Goal: Information Seeking & Learning: Find specific fact

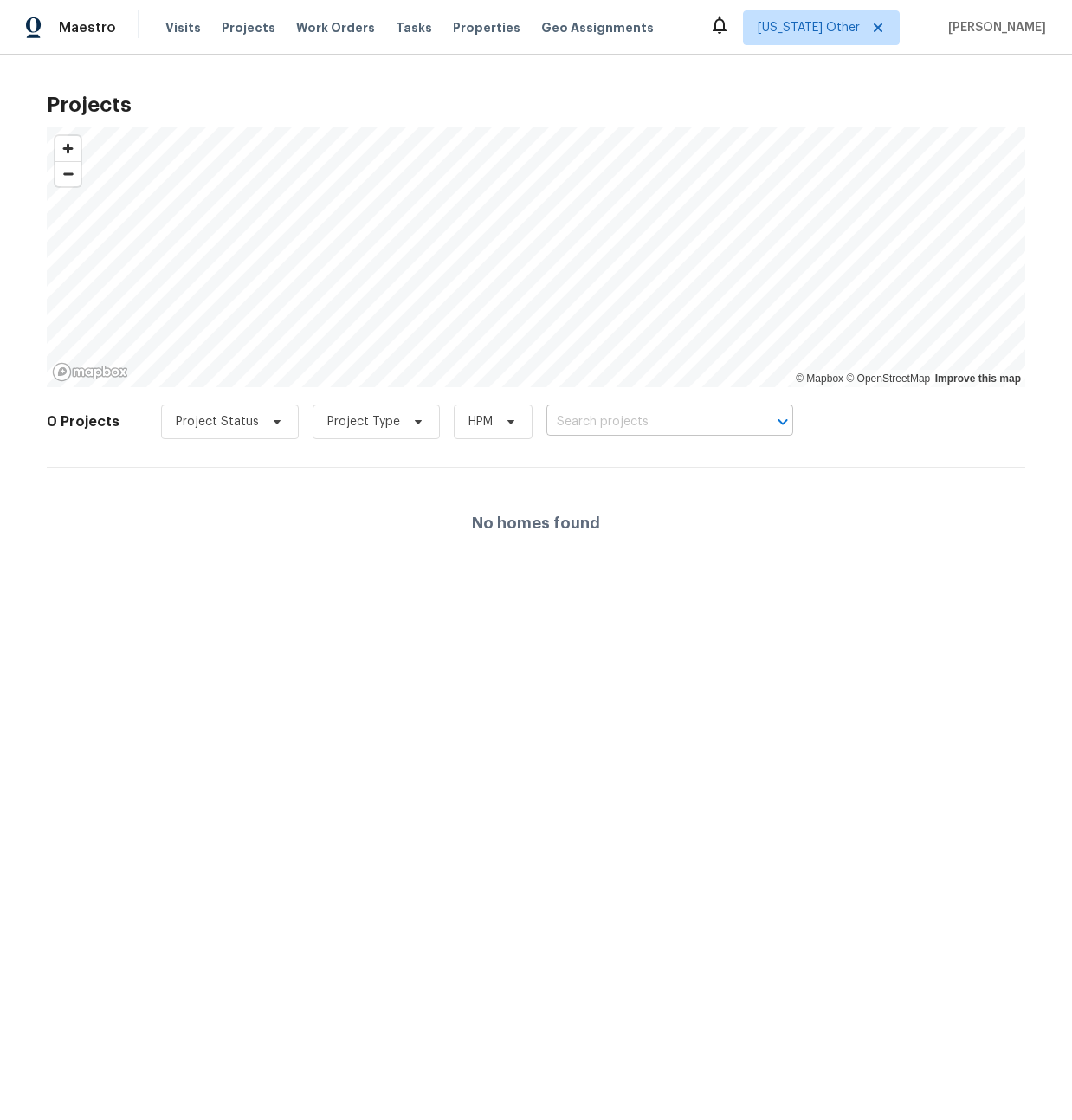
click at [629, 423] on input "text" at bounding box center [645, 422] width 198 height 27
paste input "[STREET_ADDRESS]"
type input "[STREET_ADDRESS]"
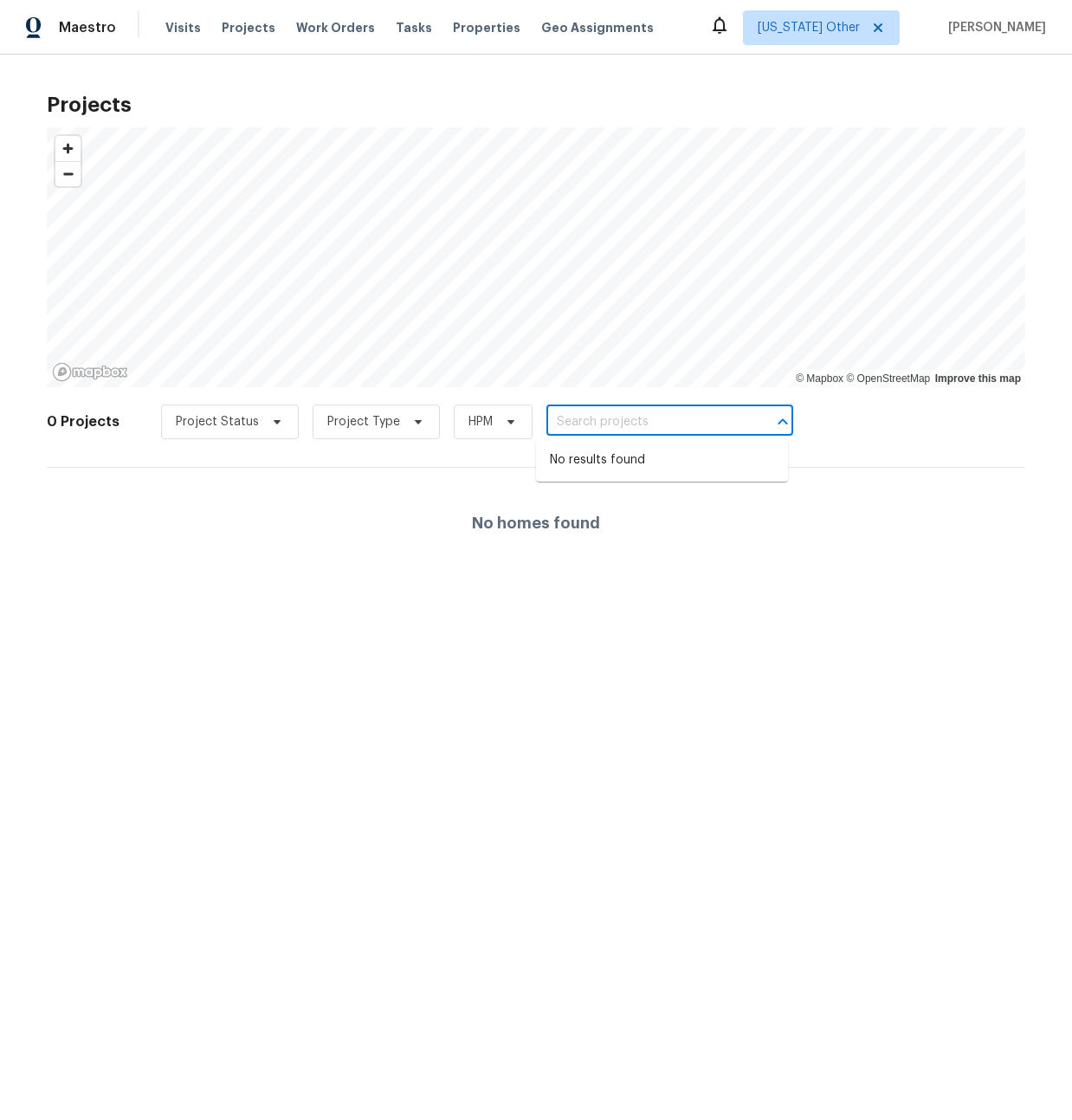
click at [63, 40] on div "Maestro" at bounding box center [58, 27] width 116 height 35
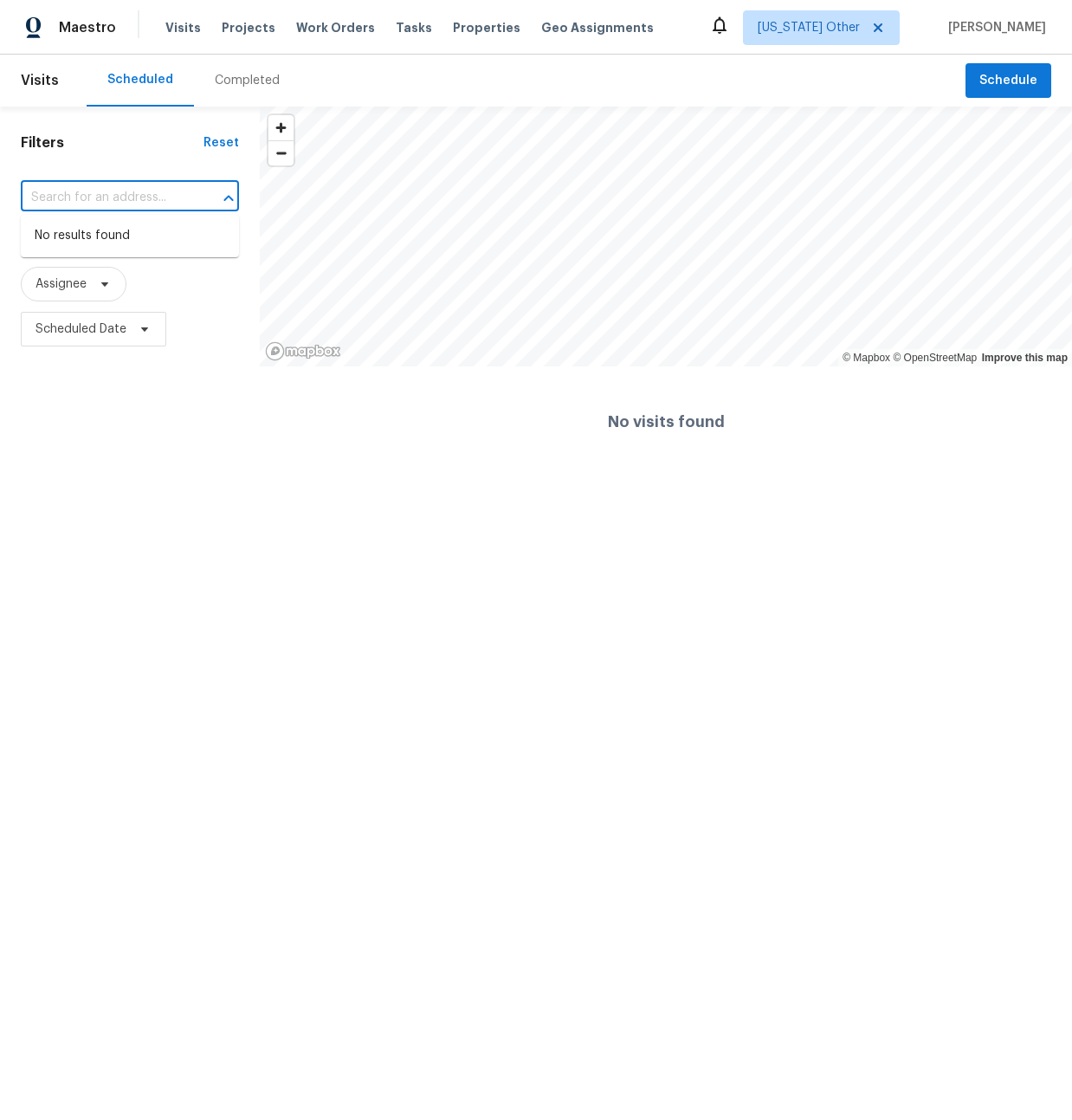
click at [110, 201] on input "text" at bounding box center [106, 198] width 170 height 27
paste input "[STREET_ADDRESS]"
type input "[STREET_ADDRESS]"
click at [875, 22] on icon at bounding box center [877, 27] width 14 height 14
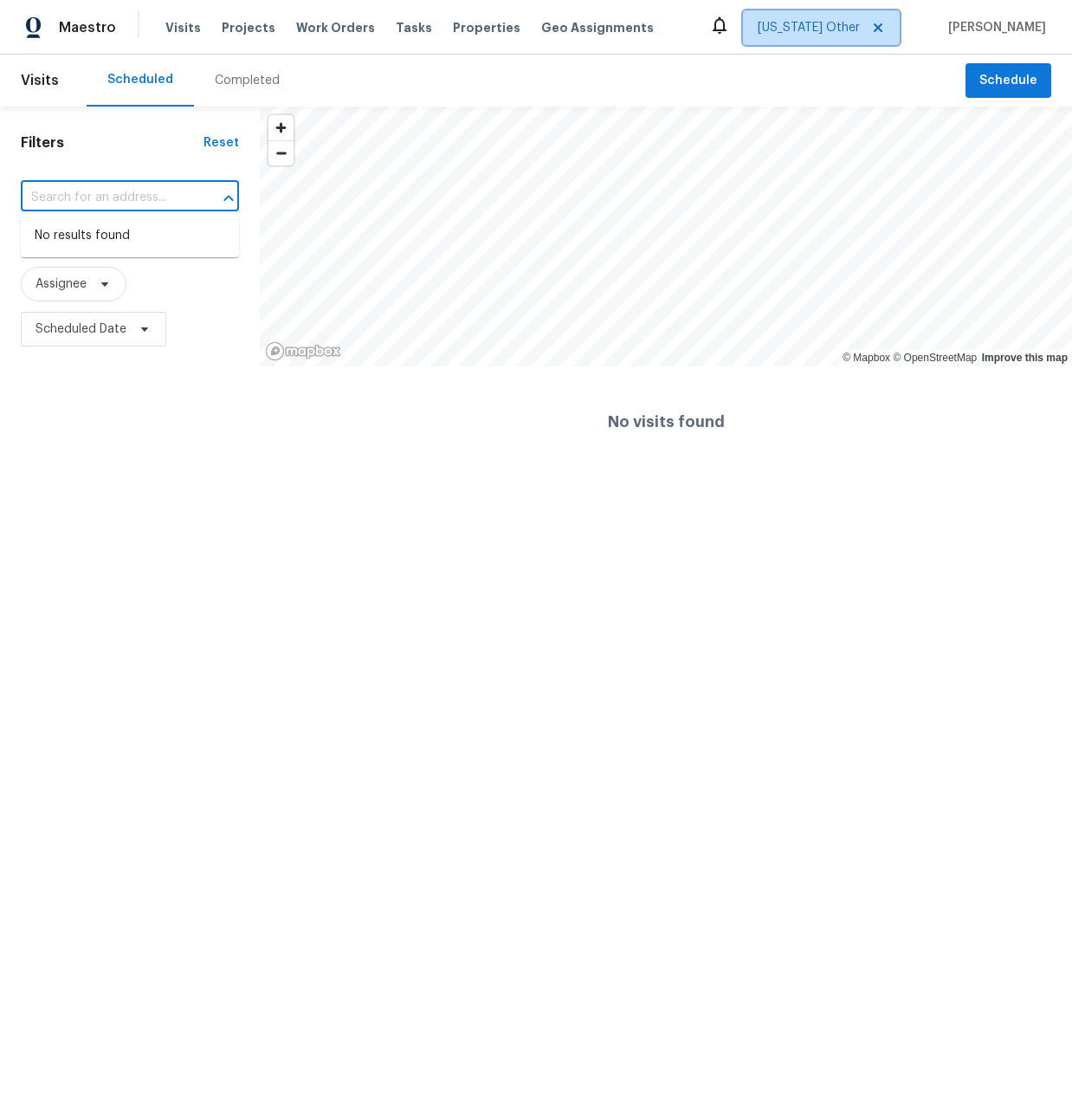
scroll to position [0, 0]
click at [875, 26] on icon at bounding box center [877, 27] width 8 height 8
click at [460, 25] on span "Properties" at bounding box center [487, 27] width 68 height 17
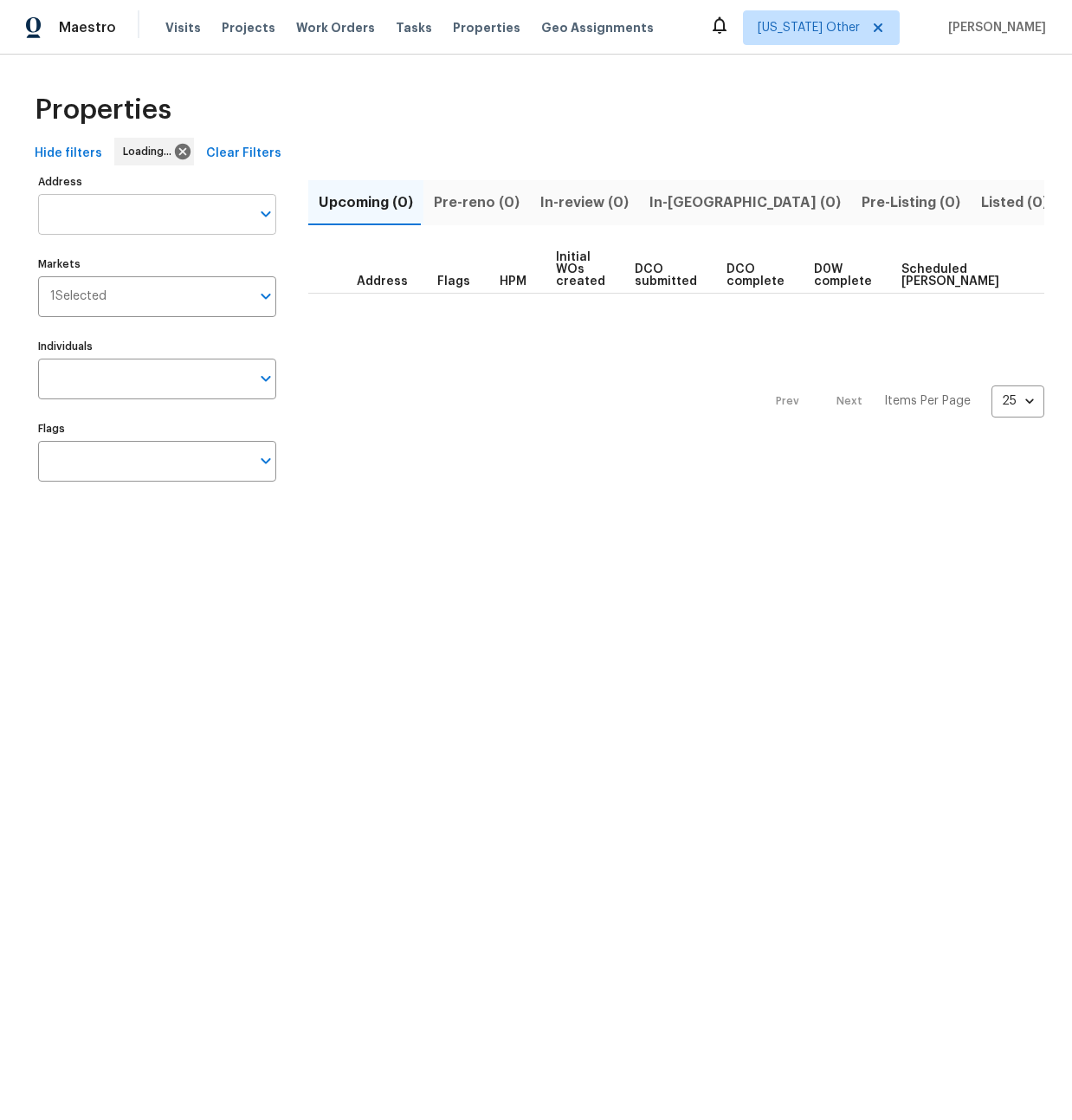
click at [70, 210] on input "Address" at bounding box center [145, 214] width 212 height 40
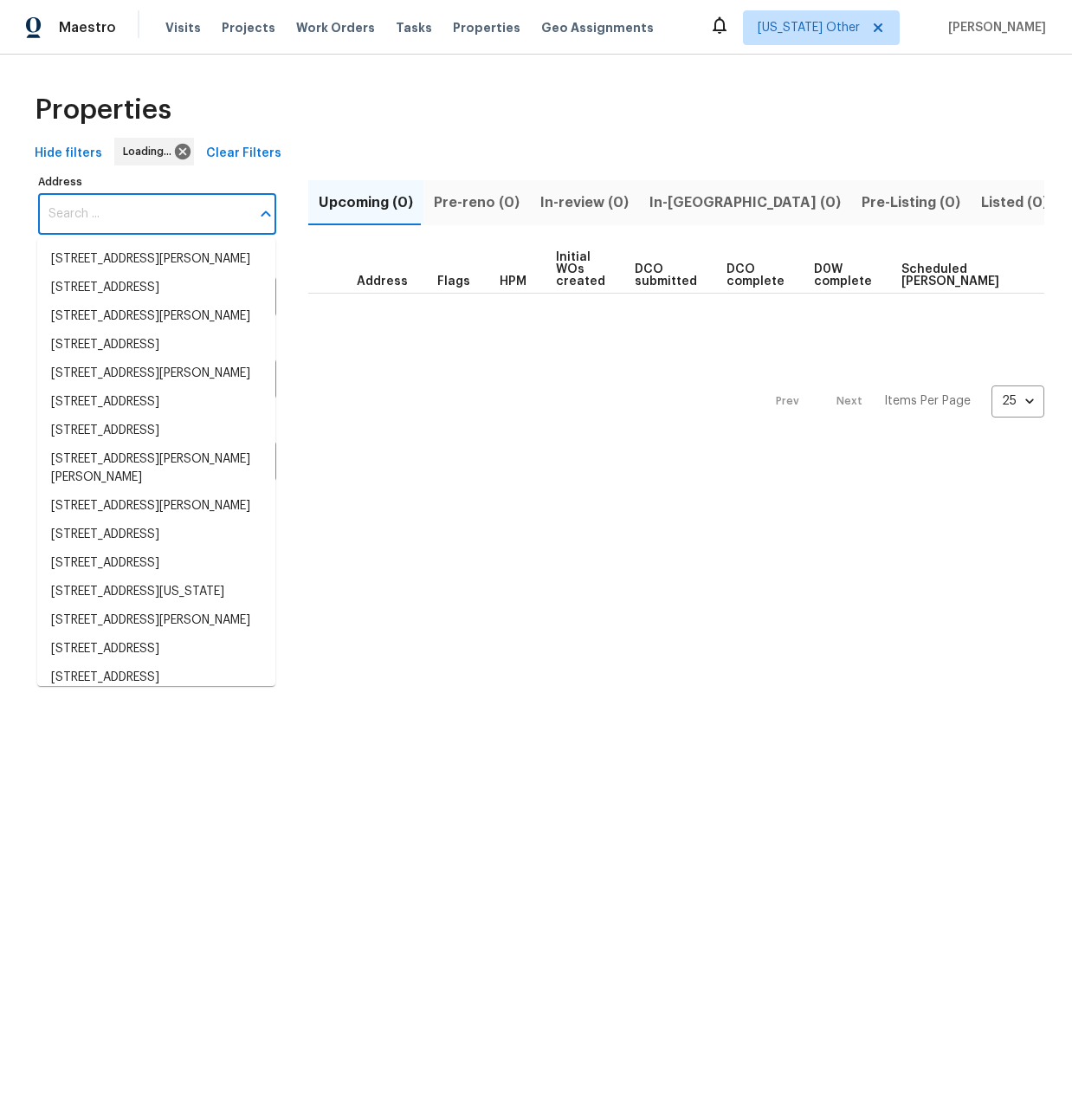
paste input "[STREET_ADDRESS]"
type input "[STREET_ADDRESS]"
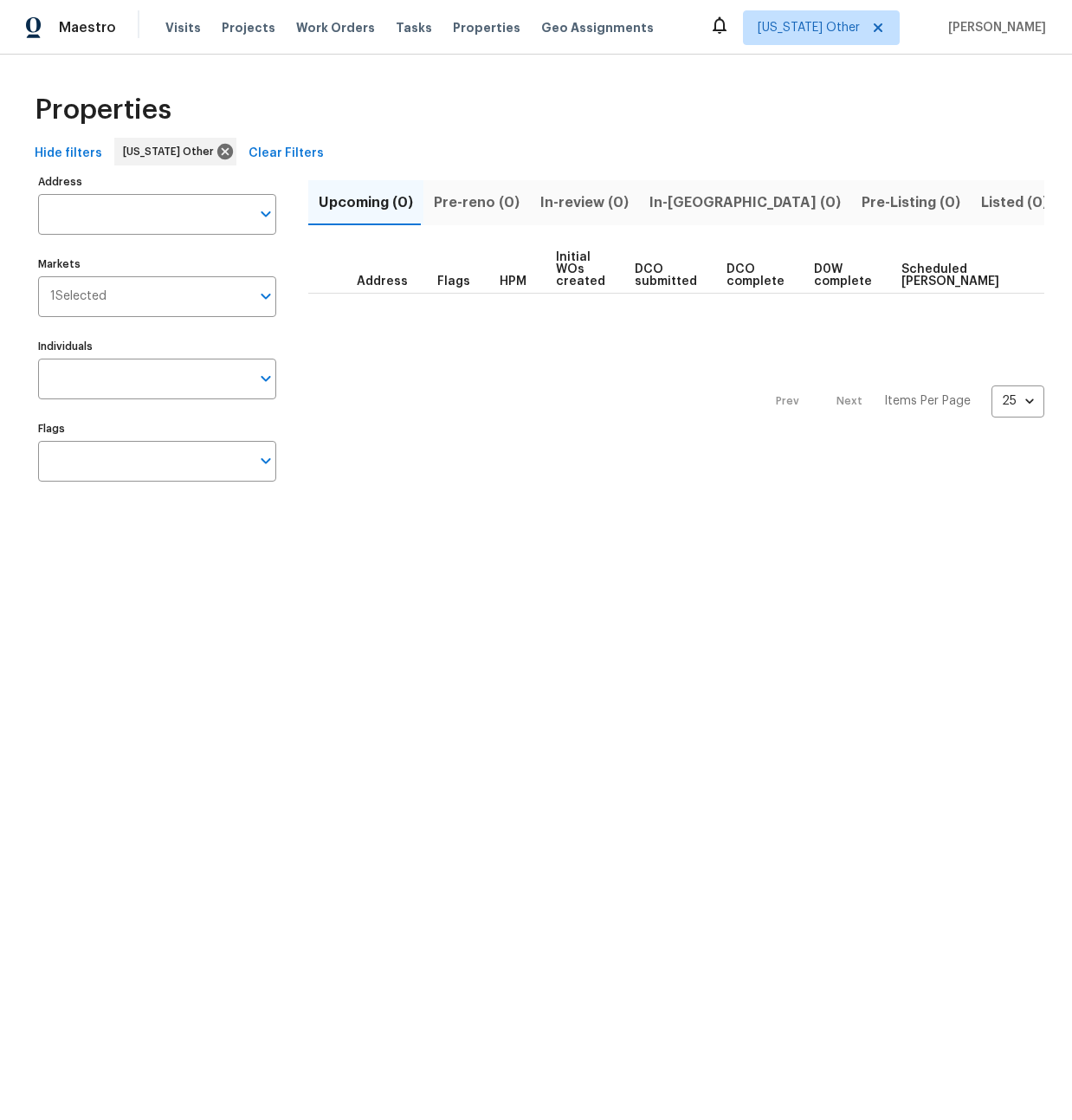
click at [70, 210] on input "Address" at bounding box center [145, 214] width 212 height 40
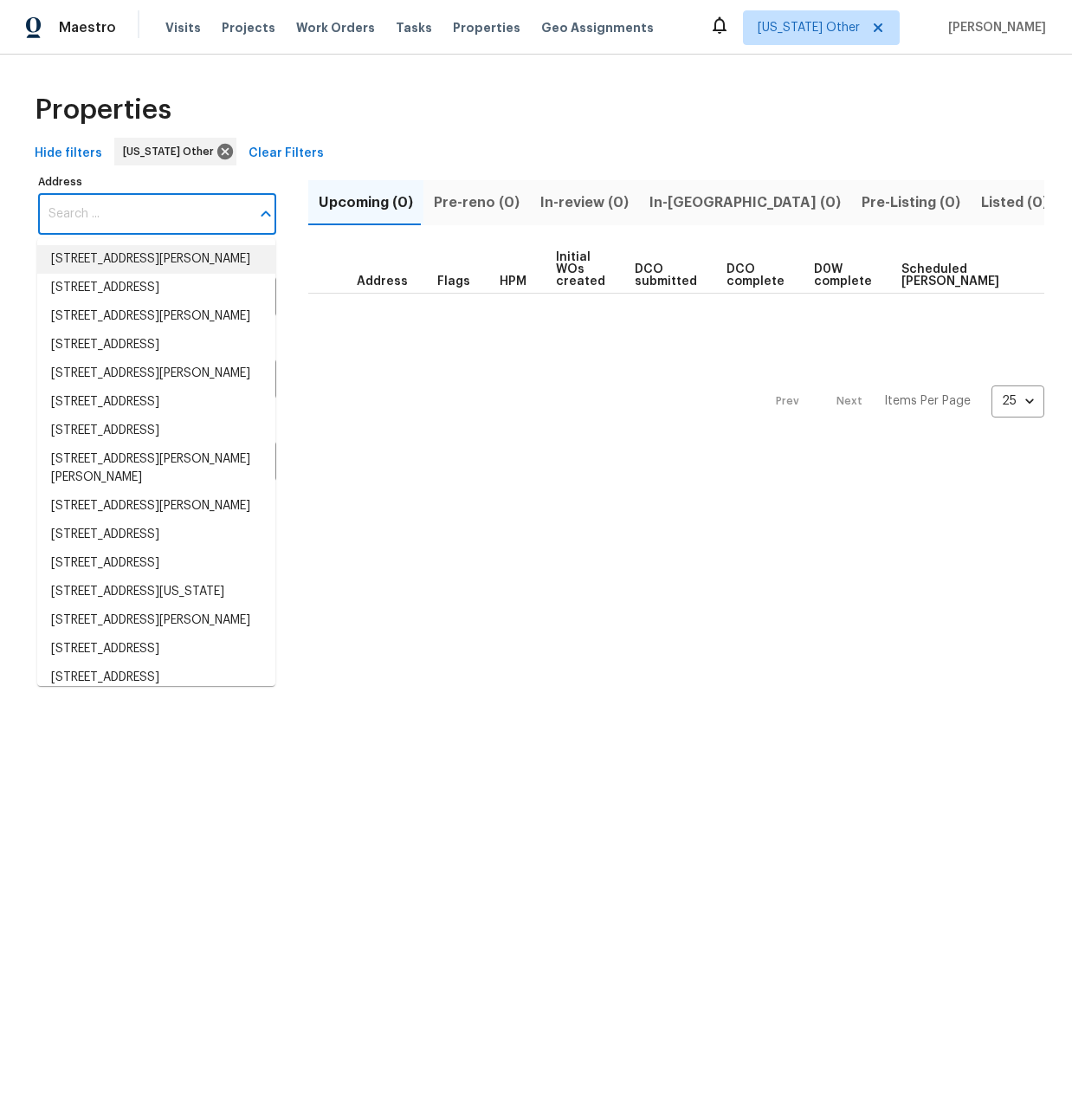
click at [427, 425] on div "Prev Next Items Per Page 25 25 ​" at bounding box center [676, 396] width 736 height 205
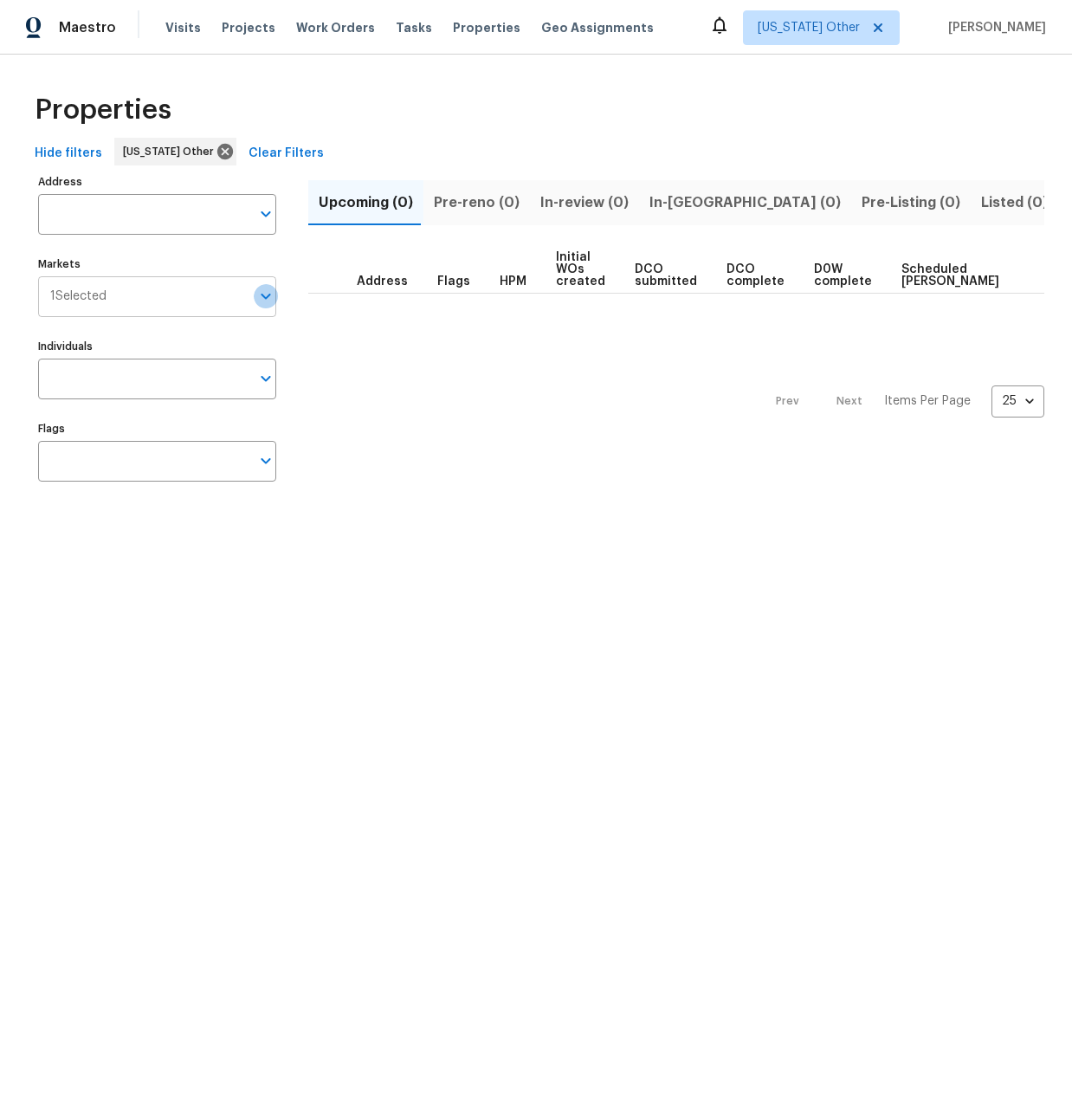
click at [263, 300] on icon "Open" at bounding box center [265, 296] width 21 height 21
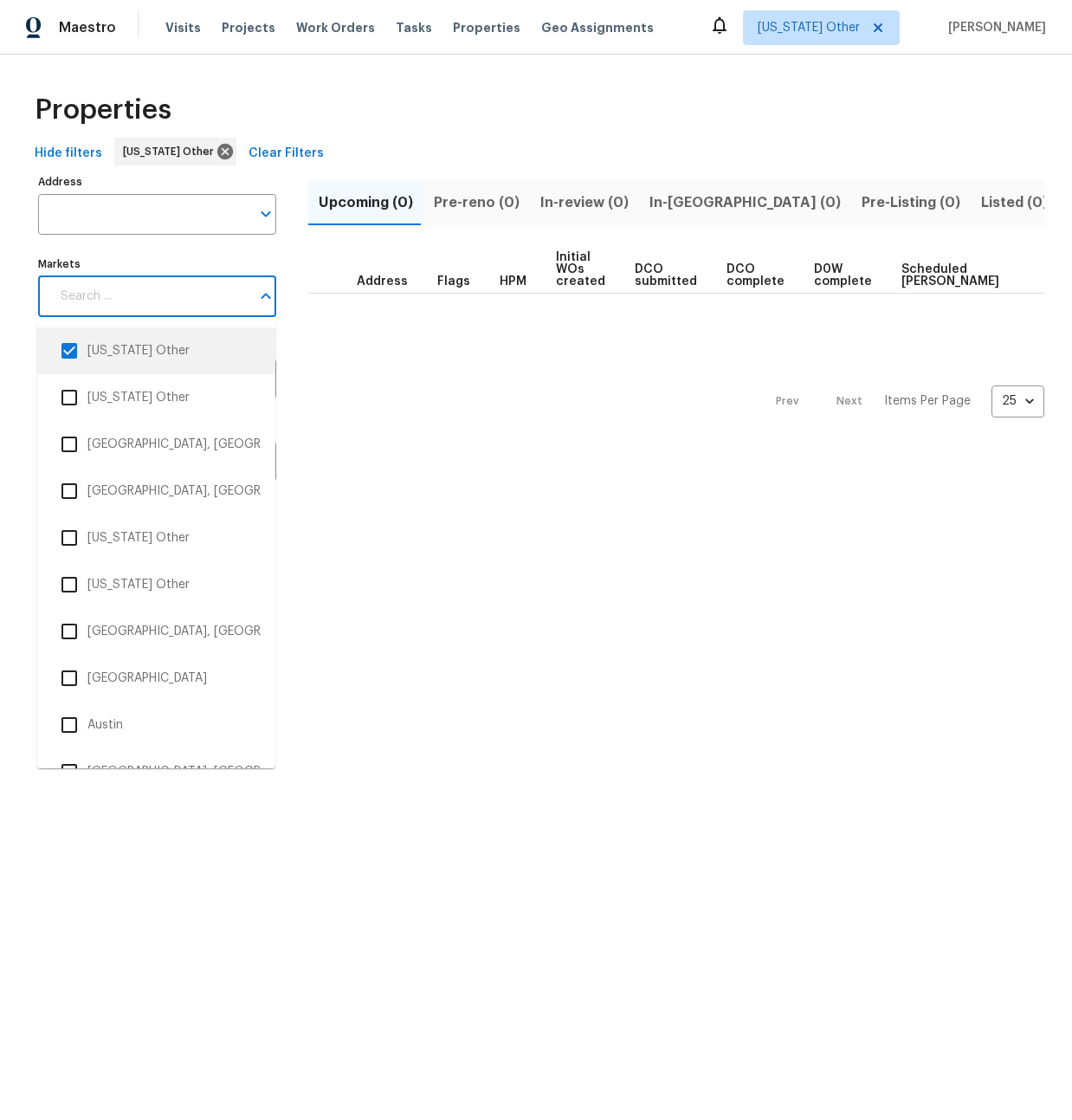
click at [188, 352] on li "[US_STATE] Other" at bounding box center [156, 351] width 210 height 37
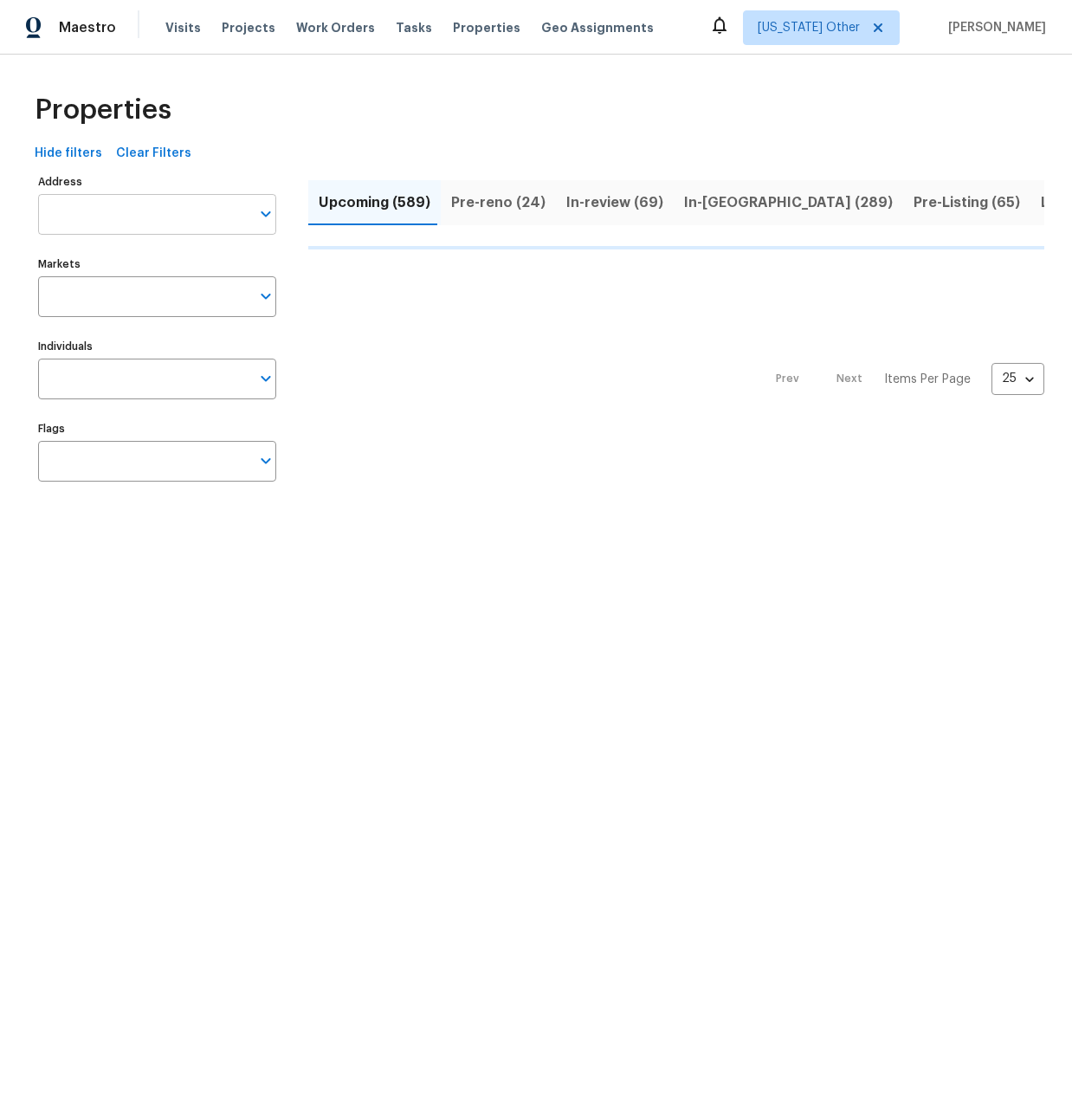
click at [167, 210] on input "Address" at bounding box center [145, 214] width 212 height 40
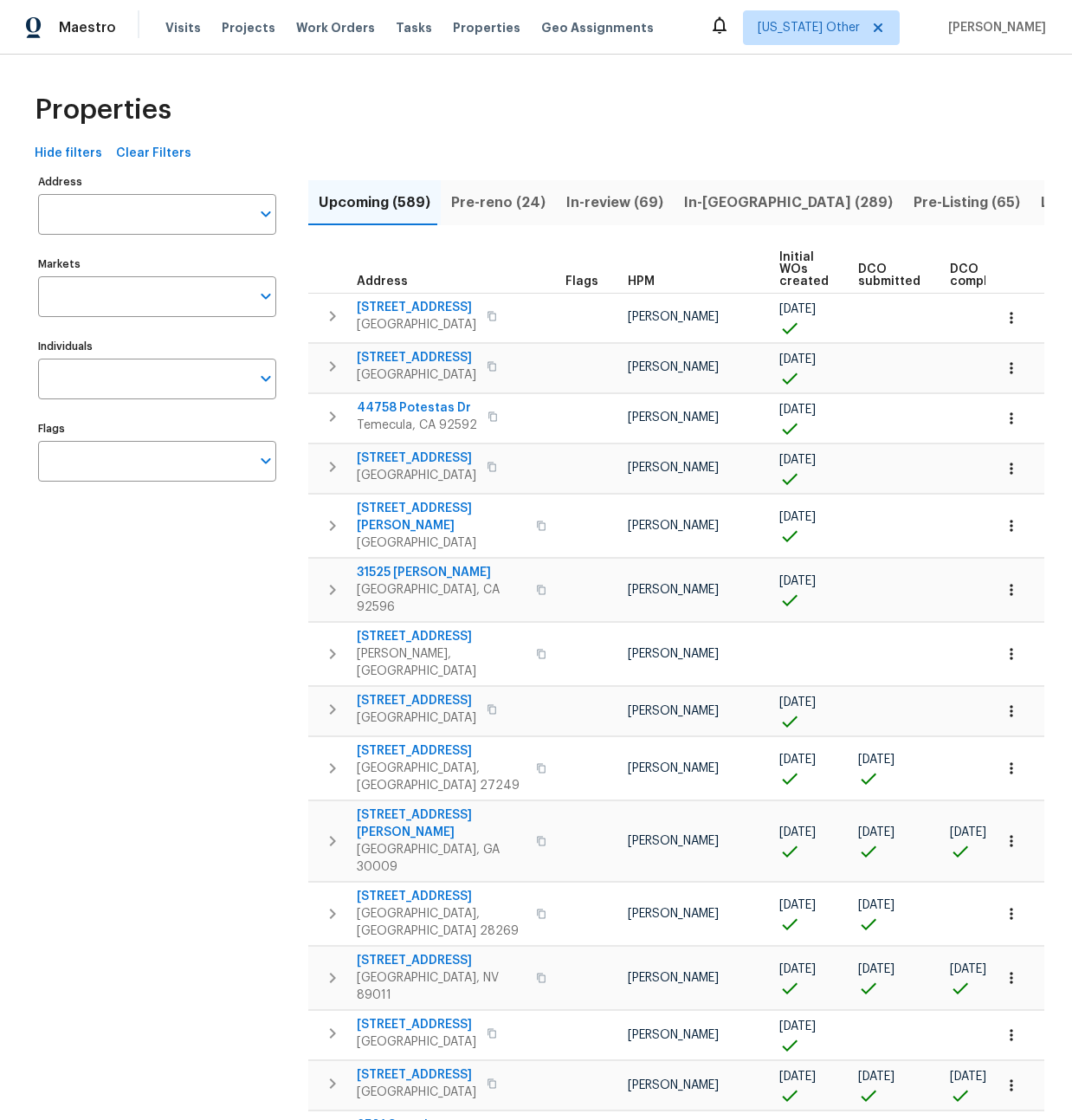
click at [167, 210] on input "Address" at bounding box center [145, 214] width 212 height 40
type input "15317"
click at [144, 256] on li "[STREET_ADDRESS]" at bounding box center [156, 259] width 238 height 28
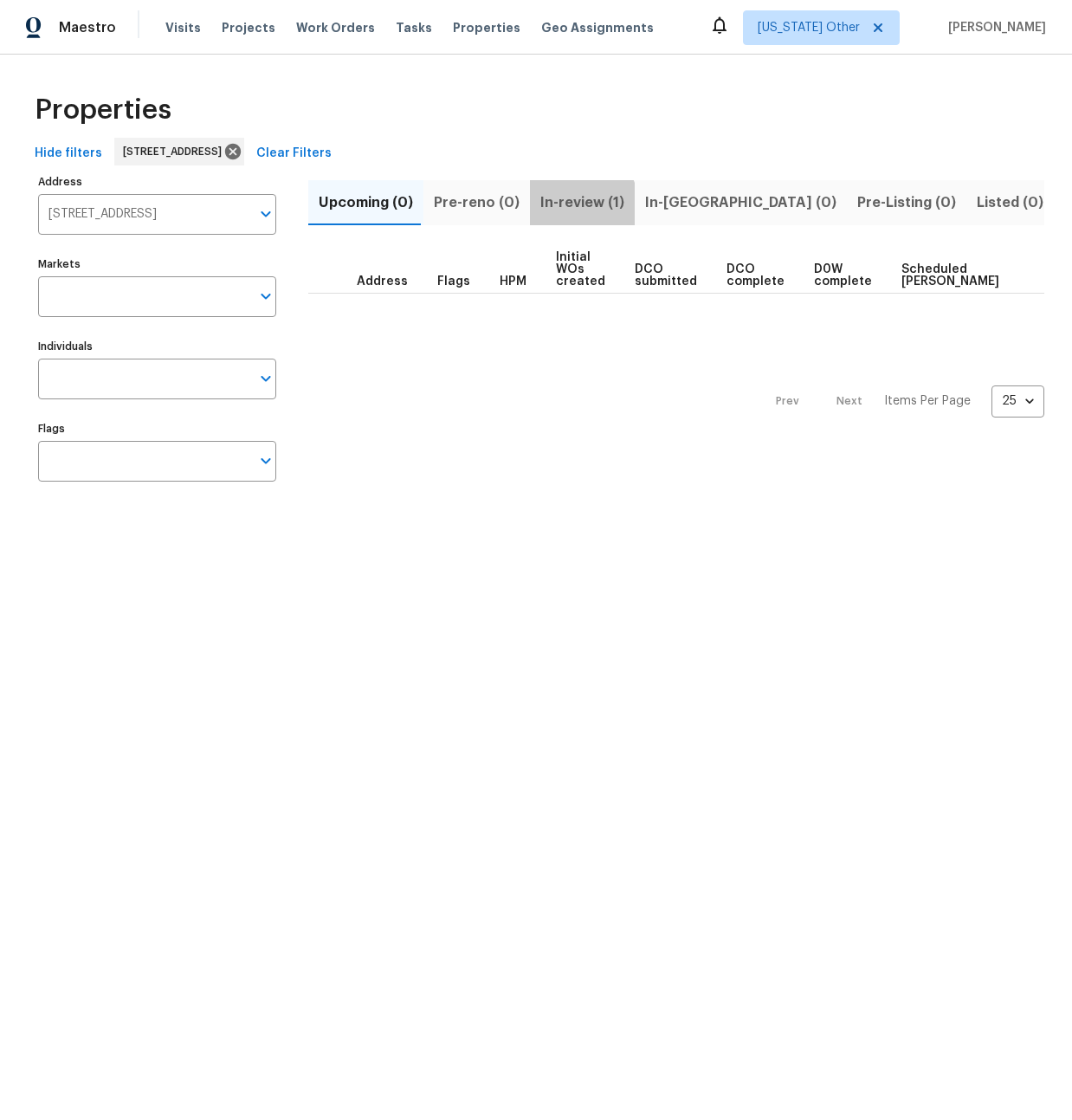
click at [563, 206] on span "In-review (1)" at bounding box center [583, 202] width 84 height 25
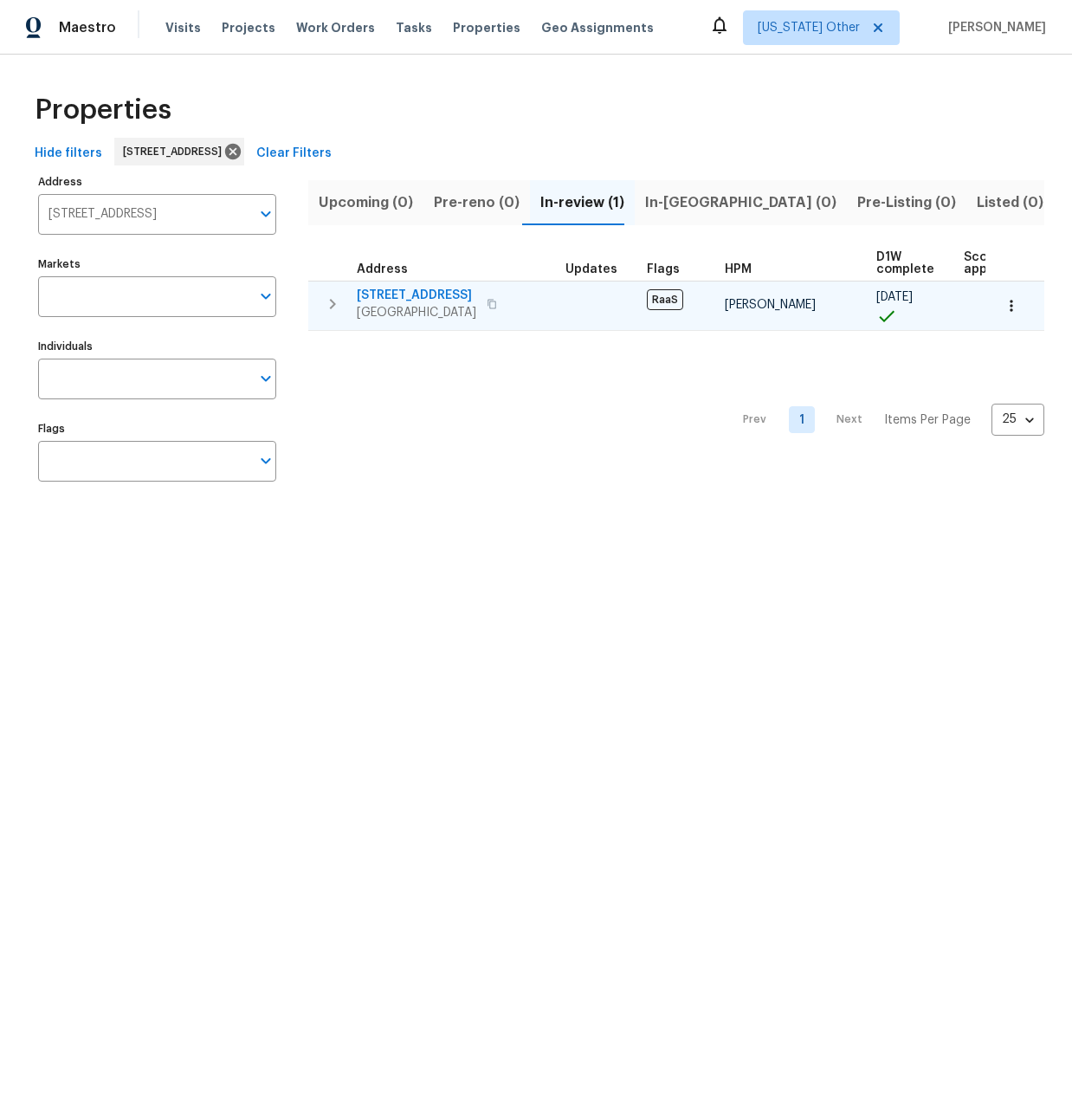
click at [393, 295] on span "[STREET_ADDRESS]" at bounding box center [416, 295] width 120 height 17
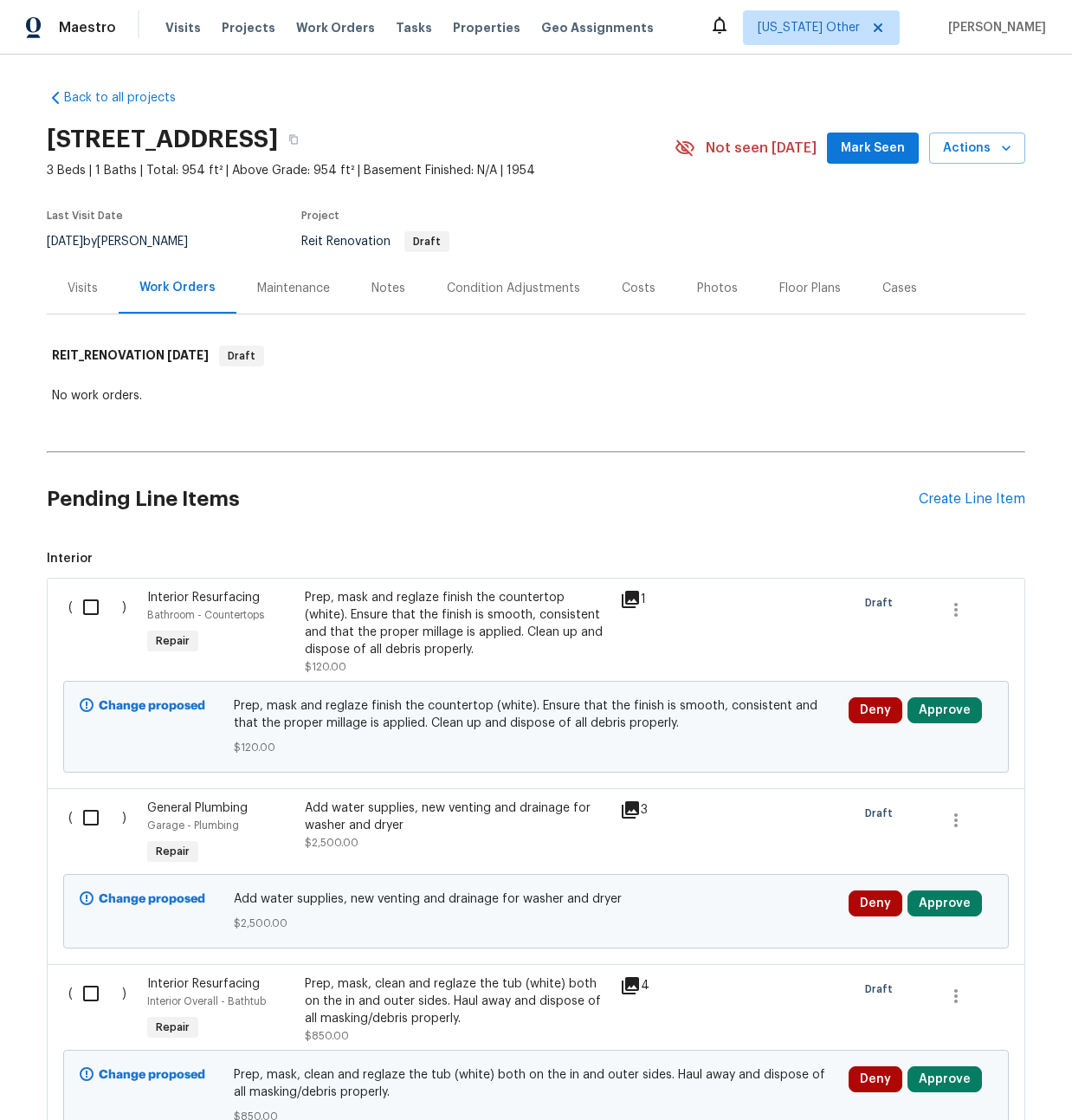
click at [631, 291] on div "Costs" at bounding box center [638, 288] width 34 height 17
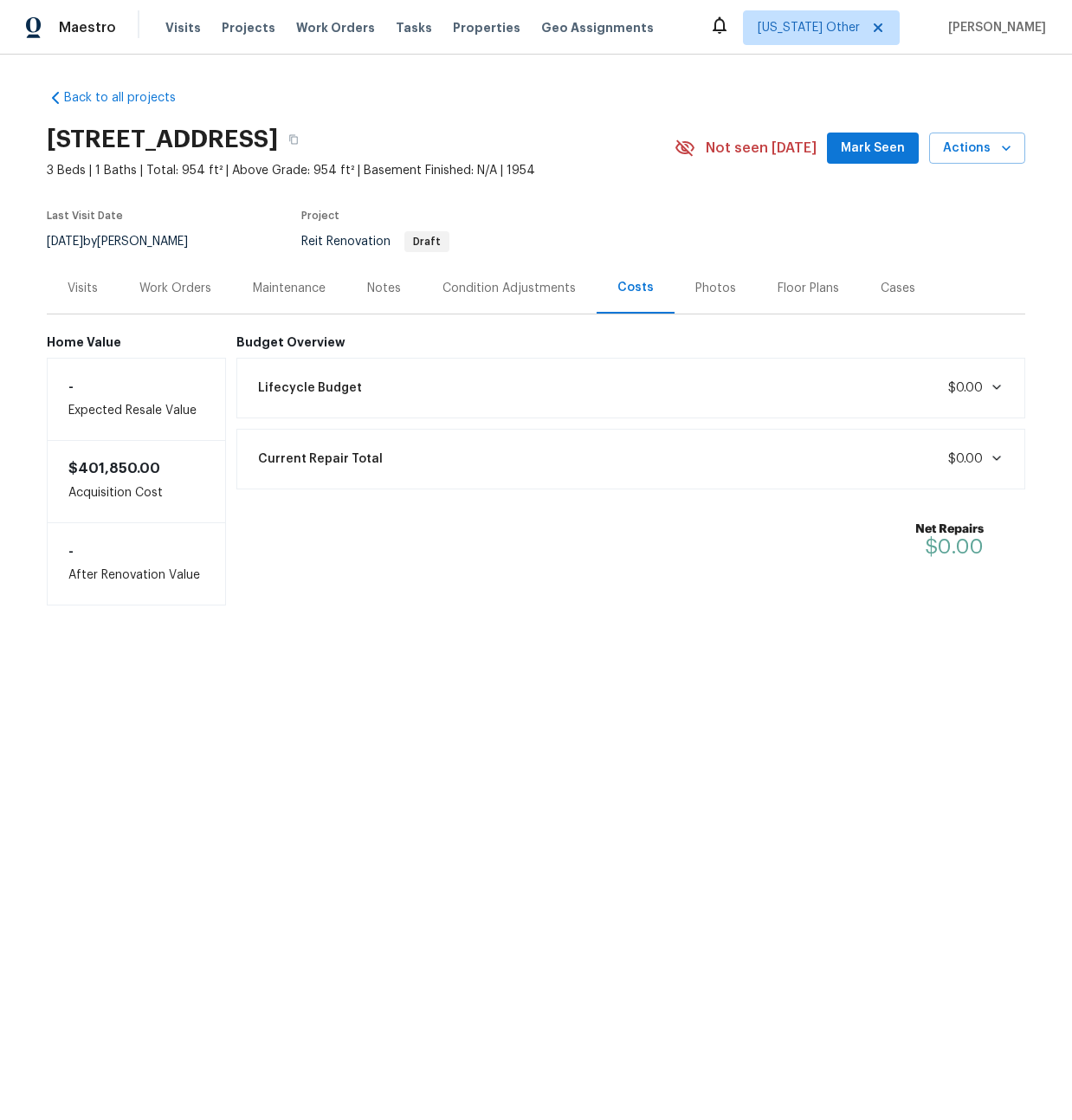
click at [724, 280] on div "Photos" at bounding box center [715, 288] width 40 height 17
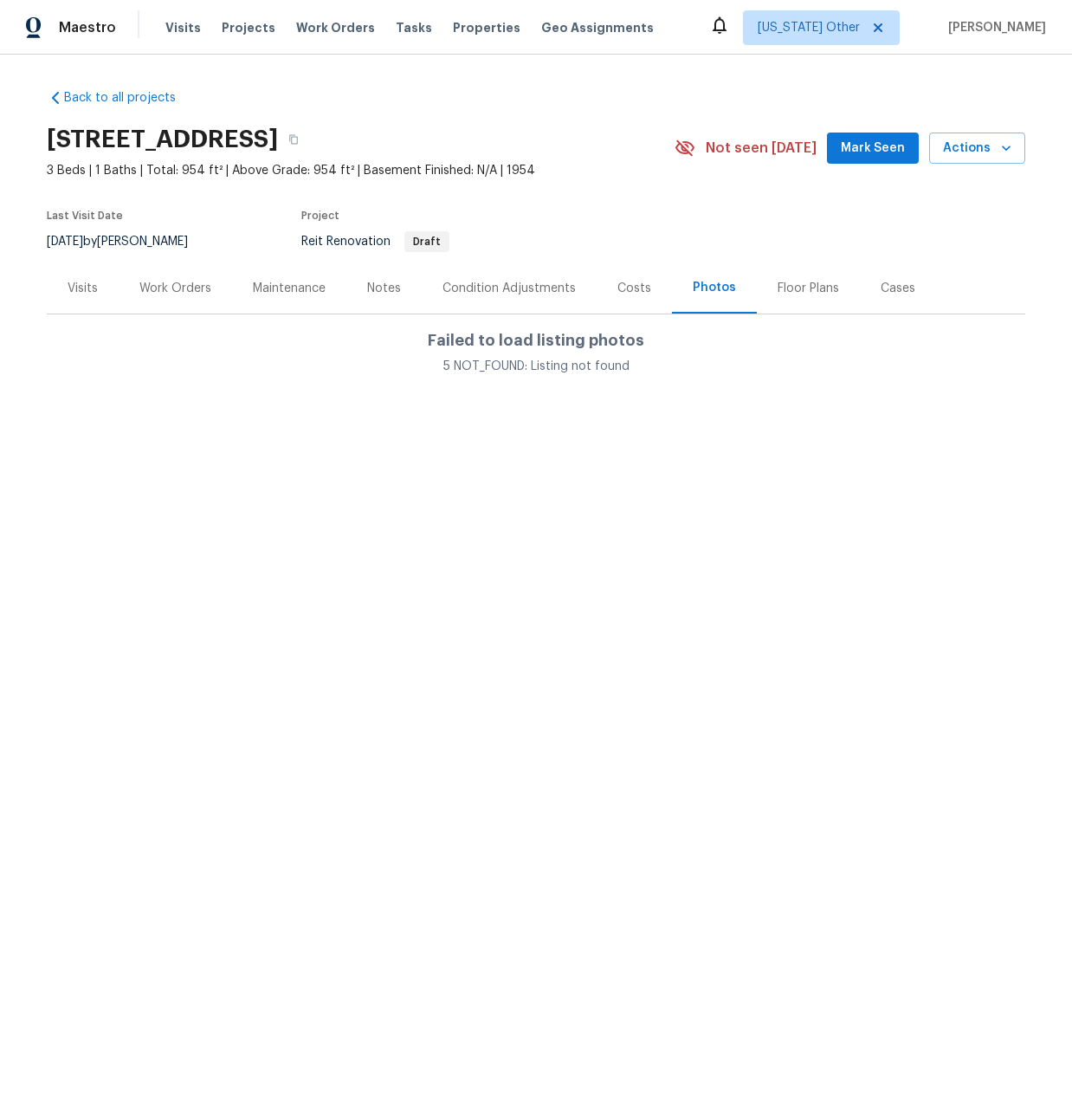
click at [792, 286] on div "Floor Plans" at bounding box center [808, 288] width 61 height 17
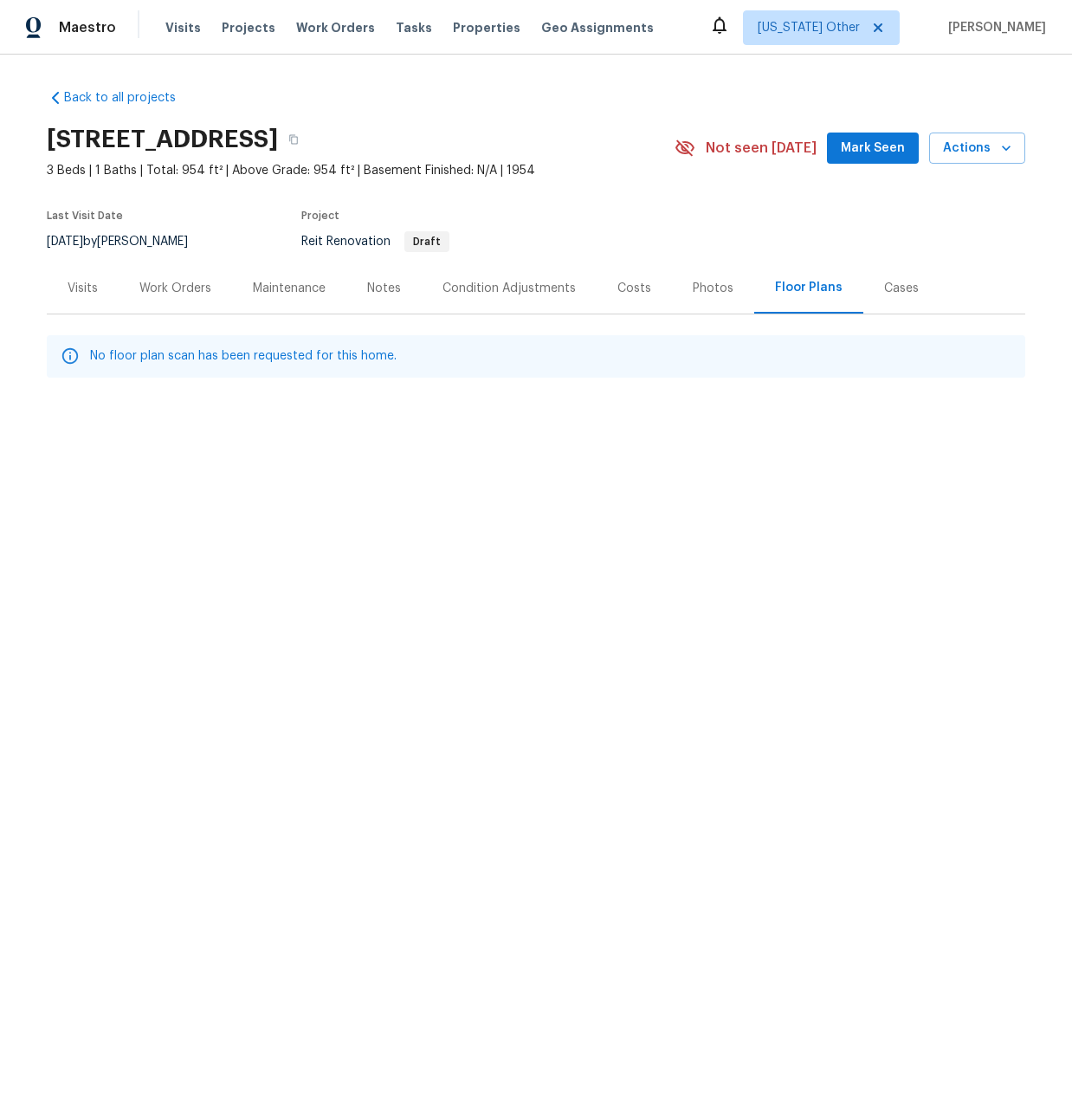
click at [888, 294] on div "Cases" at bounding box center [902, 288] width 35 height 17
